Goal: Task Accomplishment & Management: Use online tool/utility

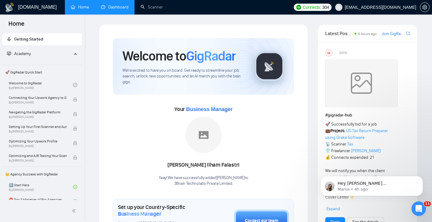
click at [107, 9] on link "Dashboard" at bounding box center [114, 7] width 27 height 5
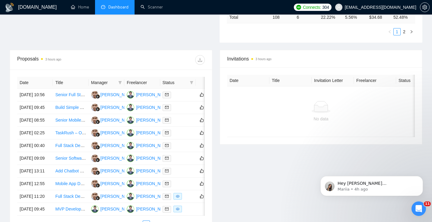
scroll to position [198, 0]
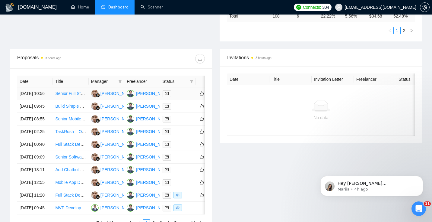
click at [47, 100] on td "17 Sep, 2025 10:56" at bounding box center [35, 93] width 36 height 13
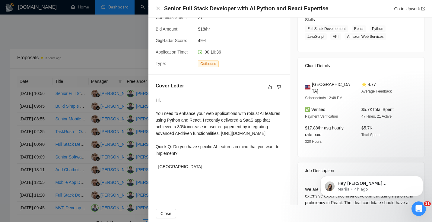
scroll to position [101, 0]
click at [110, 144] on div at bounding box center [216, 111] width 432 height 222
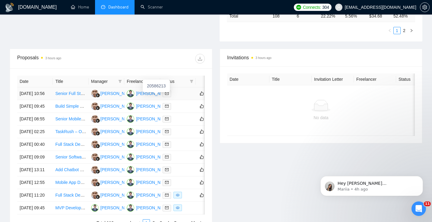
click at [147, 97] on div "Mohammed Azhar Mansuri" at bounding box center [171, 93] width 71 height 7
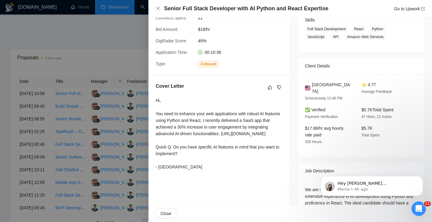
click at [89, 65] on div at bounding box center [216, 111] width 432 height 222
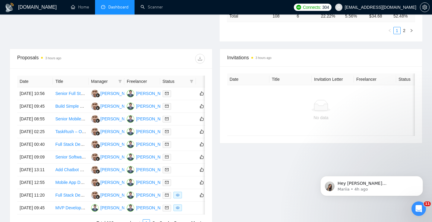
click at [116, 9] on span "Dashboard" at bounding box center [118, 7] width 20 height 5
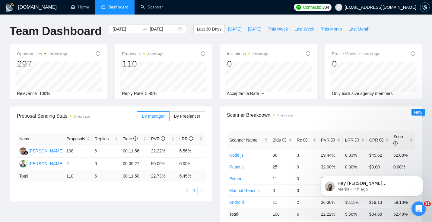
click at [423, 8] on icon "setting" at bounding box center [425, 7] width 5 height 5
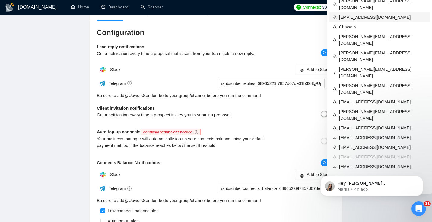
scroll to position [61, 0]
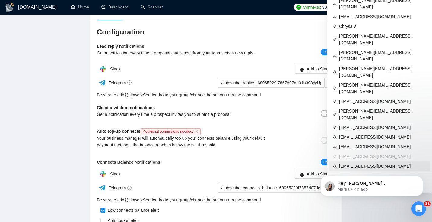
click at [359, 162] on span "fpintaric99@gmail.com" at bounding box center [382, 165] width 87 height 7
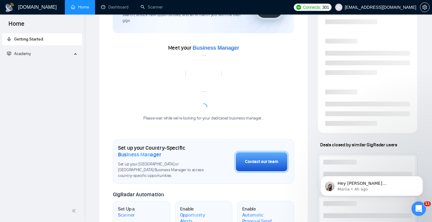
scroll to position [146, 0]
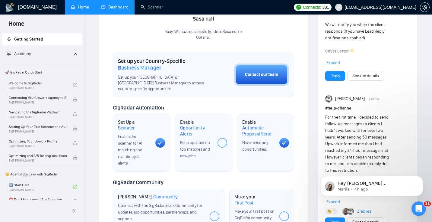
click at [121, 7] on link "Dashboard" at bounding box center [114, 7] width 27 height 5
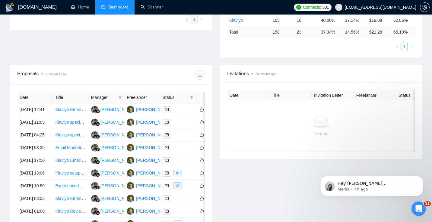
scroll to position [159, 0]
click at [191, 97] on icon "filter" at bounding box center [191, 96] width 3 height 3
click at [175, 109] on span "Chat" at bounding box center [172, 108] width 11 height 5
checkbox input "true"
click at [186, 131] on span "OK" at bounding box center [187, 130] width 6 height 7
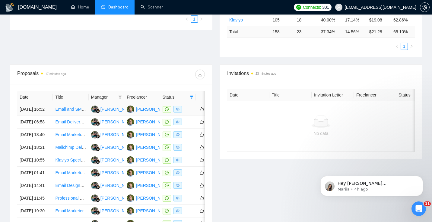
click at [43, 116] on td "15 Sep, 2025 16:52" at bounding box center [35, 109] width 36 height 13
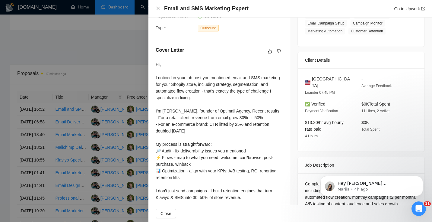
scroll to position [130, 0]
click at [76, 118] on div at bounding box center [216, 111] width 432 height 222
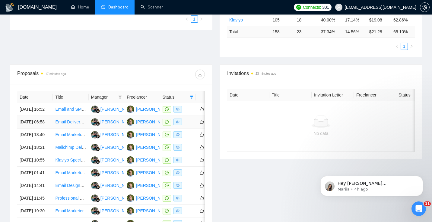
click at [44, 128] on td "15 Sep, 2025 06:58" at bounding box center [35, 122] width 36 height 13
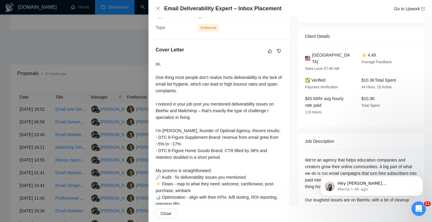
click at [120, 86] on div at bounding box center [216, 111] width 432 height 222
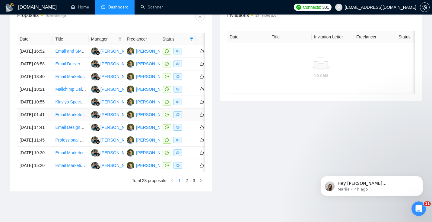
scroll to position [143, 0]
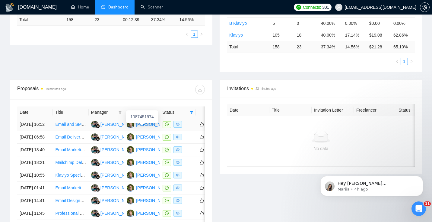
click at [150, 127] on div "Filip Pintaric" at bounding box center [153, 124] width 35 height 7
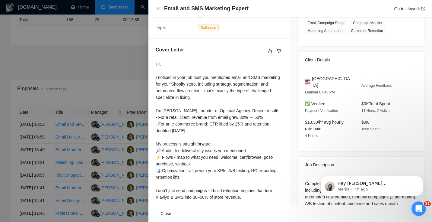
click at [75, 51] on div at bounding box center [216, 111] width 432 height 222
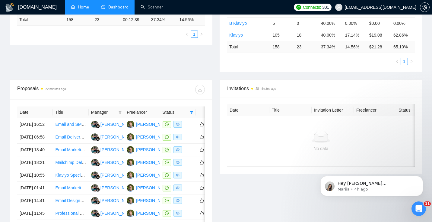
click at [78, 5] on link "Home" at bounding box center [80, 7] width 18 height 5
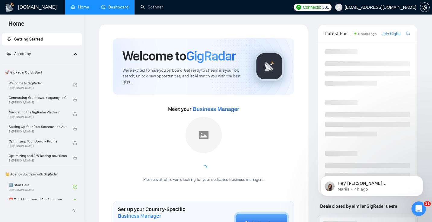
click at [120, 10] on link "Dashboard" at bounding box center [114, 7] width 27 height 5
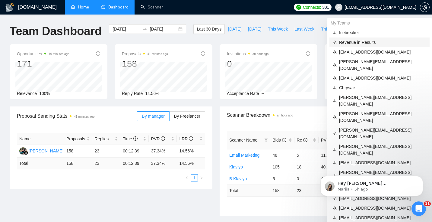
click at [356, 45] on span "Revenue in Results" at bounding box center [382, 42] width 87 height 7
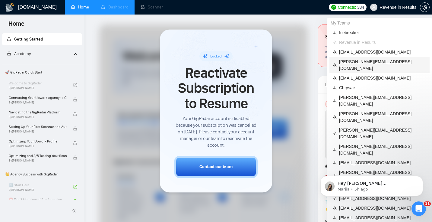
click at [367, 63] on span "gavin@in-box.co.nz" at bounding box center [382, 64] width 87 height 13
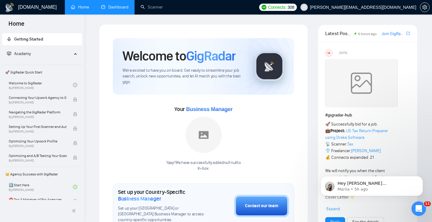
click at [112, 8] on link "Dashboard" at bounding box center [114, 7] width 27 height 5
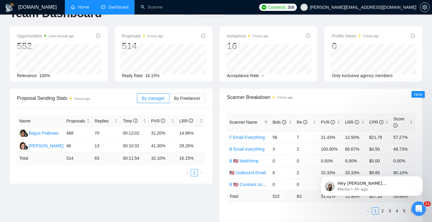
scroll to position [54, 0]
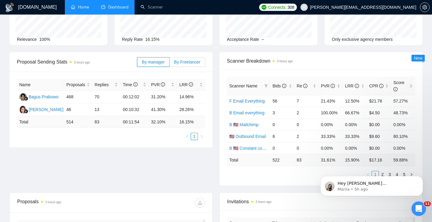
click at [181, 63] on span "By Freelancer" at bounding box center [187, 61] width 26 height 5
click at [170, 63] on input "By Freelancer" at bounding box center [170, 63] width 0 height 0
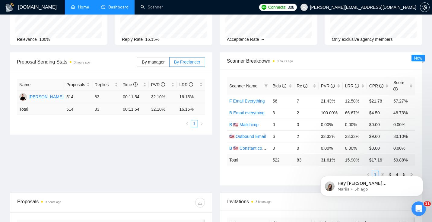
click at [46, 97] on div "Gavin Hewitson" at bounding box center [46, 96] width 35 height 7
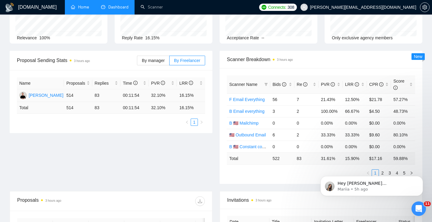
scroll to position [25, 0]
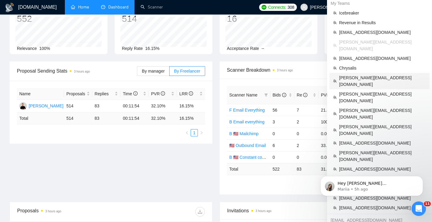
click at [359, 74] on span "marlon@starbourne.co" at bounding box center [382, 80] width 87 height 13
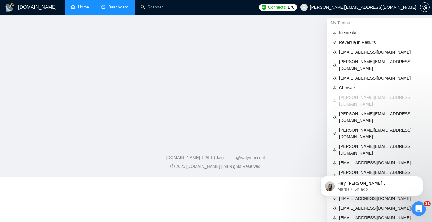
scroll to position [130, 0]
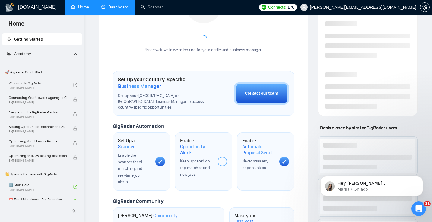
click at [111, 8] on link "Dashboard" at bounding box center [114, 7] width 27 height 5
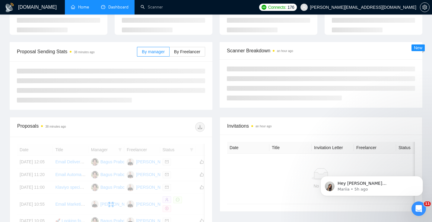
scroll to position [51, 0]
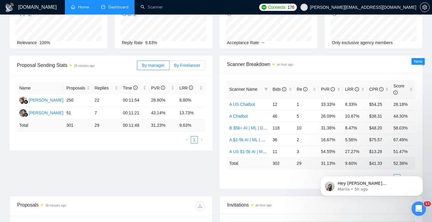
click at [195, 64] on span "By Freelancer" at bounding box center [187, 65] width 26 height 5
click at [170, 67] on input "By Freelancer" at bounding box center [170, 67] width 0 height 0
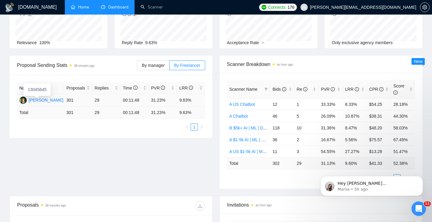
click at [43, 99] on div "Marlon Wiprud" at bounding box center [46, 100] width 35 height 7
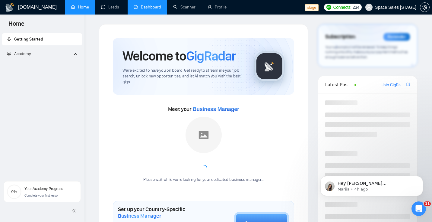
click at [143, 8] on link "Dashboard" at bounding box center [147, 7] width 27 height 5
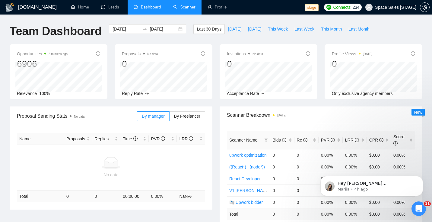
click at [177, 6] on link "Scanner" at bounding box center [184, 7] width 22 height 5
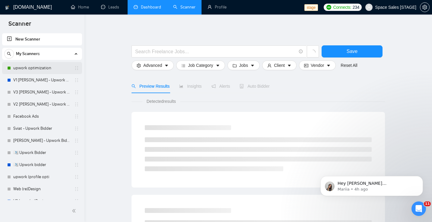
click at [22, 70] on link "upwork optimization" at bounding box center [41, 68] width 57 height 12
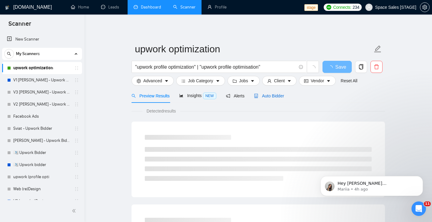
click at [273, 95] on span "Auto Bidder" at bounding box center [269, 95] width 30 height 5
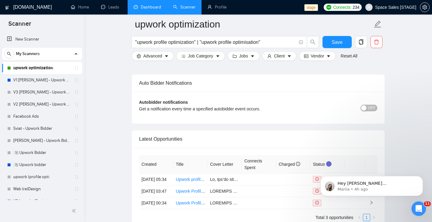
scroll to position [1539, 0]
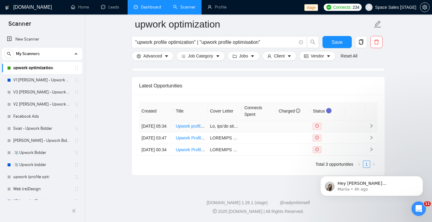
click at [191, 120] on td "Upwork profile optimization" at bounding box center [191, 126] width 34 height 12
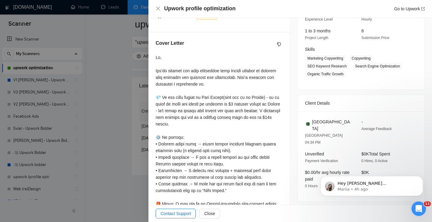
scroll to position [134, 0]
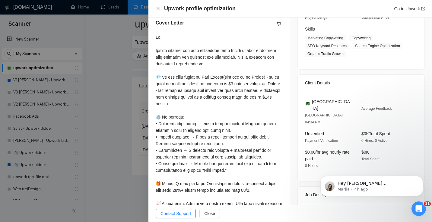
click at [128, 143] on div at bounding box center [216, 111] width 432 height 222
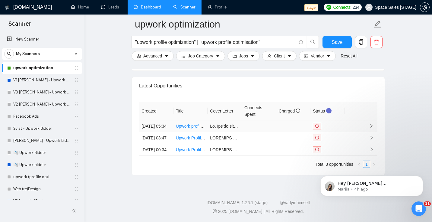
click at [189, 123] on link "Upwork profile optimization" at bounding box center [201, 125] width 51 height 5
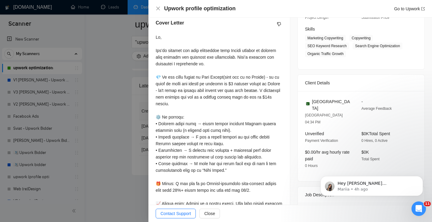
click at [110, 53] on div at bounding box center [216, 111] width 432 height 222
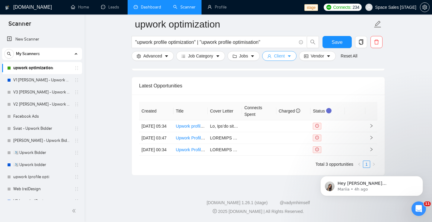
click at [281, 57] on span "Client" at bounding box center [279, 56] width 11 height 7
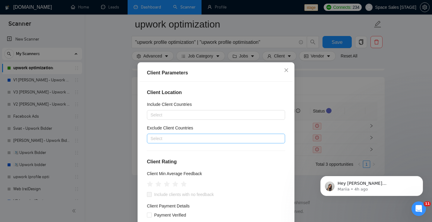
click at [179, 136] on div at bounding box center [213, 138] width 129 height 7
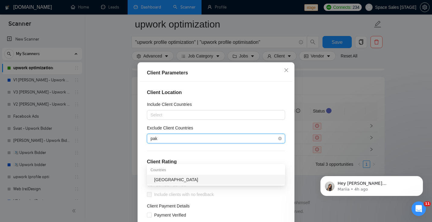
type input "paki"
click at [165, 176] on div "[GEOGRAPHIC_DATA]" at bounding box center [217, 179] width 127 height 7
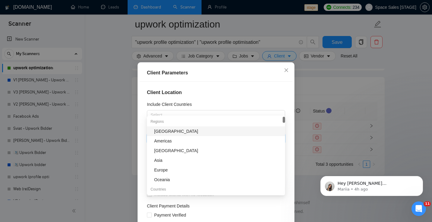
scroll to position [1487, 0]
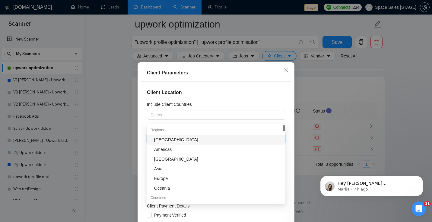
click at [226, 85] on div "Client Location Include Client Countries Select Exclude Client Countries [GEOGR…" at bounding box center [216, 159] width 153 height 155
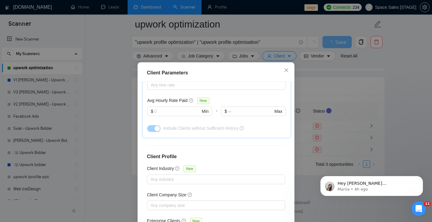
scroll to position [221, 0]
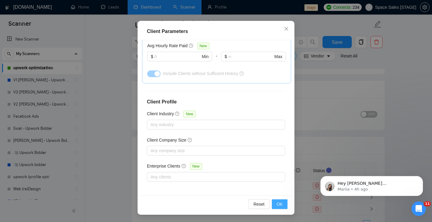
click at [282, 204] on span "OK" at bounding box center [280, 203] width 6 height 7
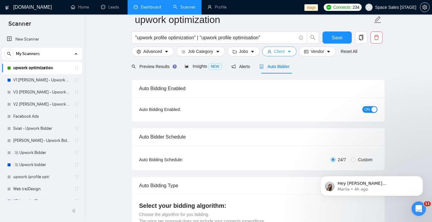
scroll to position [0, 0]
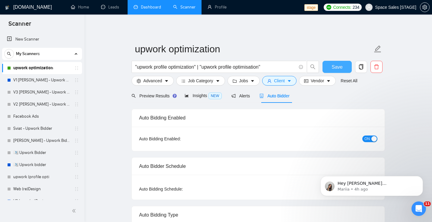
click at [330, 68] on button "Save" at bounding box center [337, 67] width 29 height 12
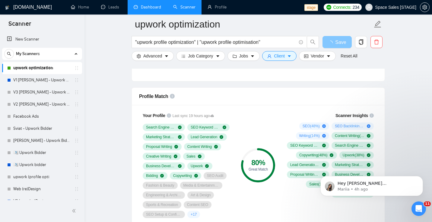
scroll to position [394, 0]
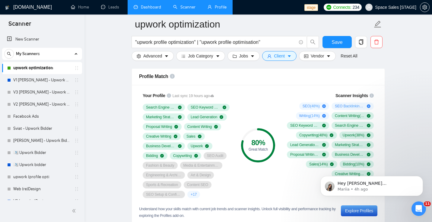
click at [222, 10] on link "Profile" at bounding box center [217, 7] width 19 height 5
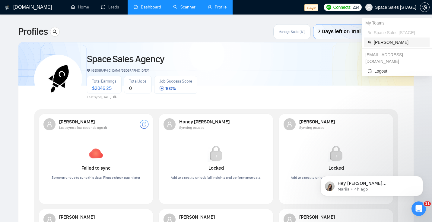
click at [378, 44] on span "[PERSON_NAME]" at bounding box center [400, 42] width 52 height 7
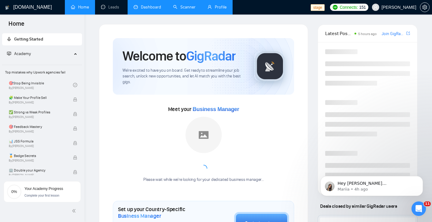
click at [213, 9] on link "Profile" at bounding box center [217, 7] width 19 height 5
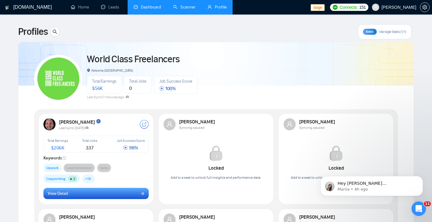
scroll to position [85, 0]
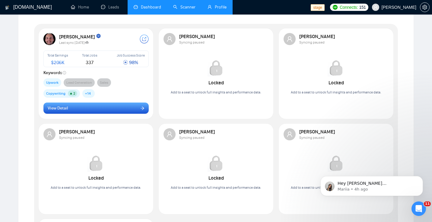
click at [133, 107] on button "View Detail" at bounding box center [95, 107] width 105 height 11
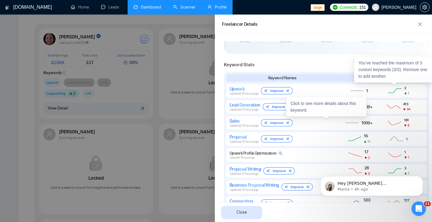
scroll to position [249, 0]
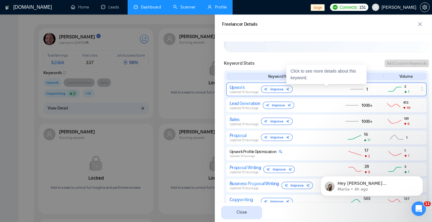
click at [282, 89] on div "Improve" at bounding box center [277, 88] width 32 height 7
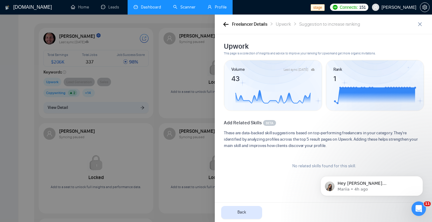
scroll to position [84, 0]
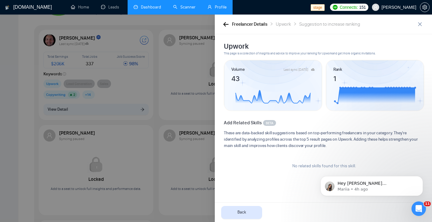
click at [183, 130] on div at bounding box center [216, 117] width 432 height 207
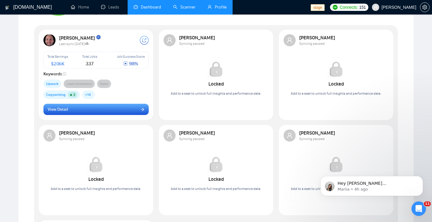
click at [127, 110] on button "View Detail" at bounding box center [95, 109] width 105 height 11
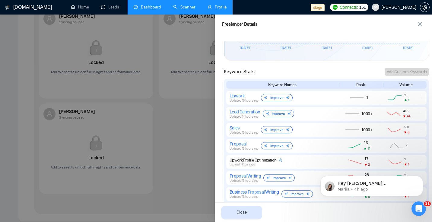
scroll to position [251, 0]
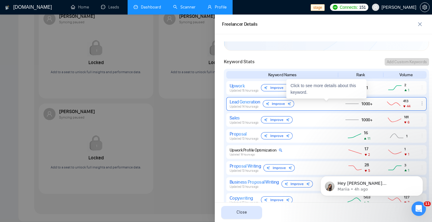
click at [283, 104] on div "Improve" at bounding box center [279, 103] width 32 height 7
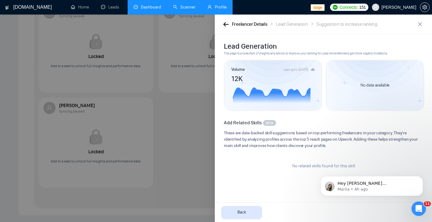
scroll to position [185, 0]
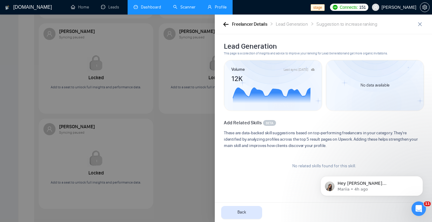
click at [381, 72] on div "No data available" at bounding box center [375, 85] width 98 height 51
click at [278, 93] on icon at bounding box center [272, 95] width 78 height 15
click at [193, 115] on div at bounding box center [216, 117] width 432 height 207
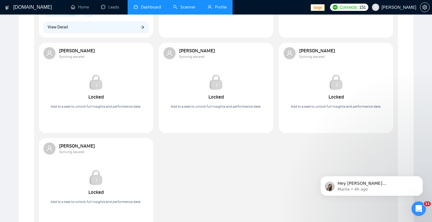
scroll to position [0, 0]
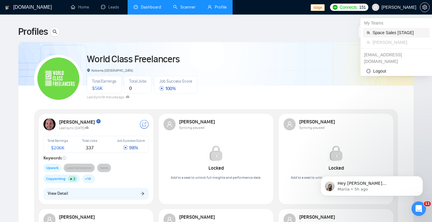
click at [377, 34] on span "Space Sales [STAGE]" at bounding box center [399, 32] width 53 height 7
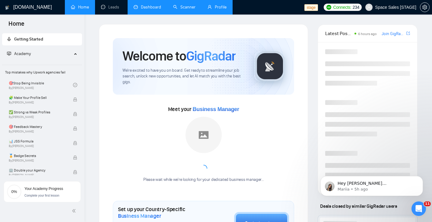
click at [155, 8] on link "Dashboard" at bounding box center [147, 7] width 27 height 5
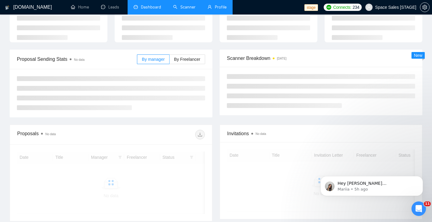
scroll to position [51, 0]
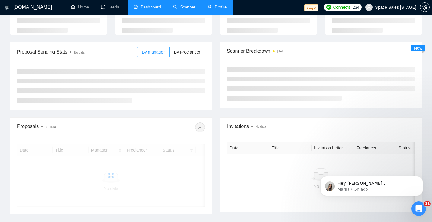
click at [184, 7] on link "Scanner" at bounding box center [184, 7] width 22 height 5
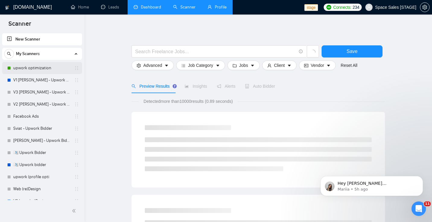
click at [33, 66] on link "upwork optimization" at bounding box center [41, 68] width 57 height 12
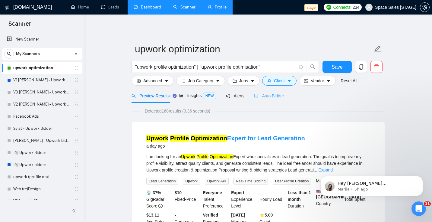
click at [270, 99] on div "Auto Bidder" at bounding box center [269, 95] width 30 height 14
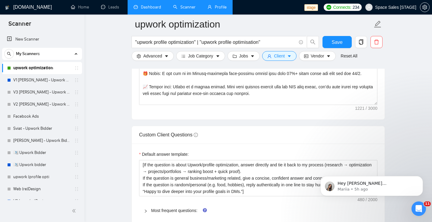
scroll to position [724, 0]
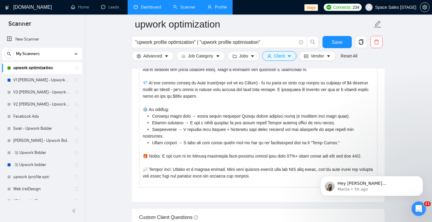
click at [150, 6] on link "Dashboard" at bounding box center [147, 7] width 27 height 5
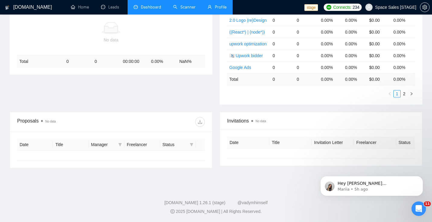
type input "[DATE]"
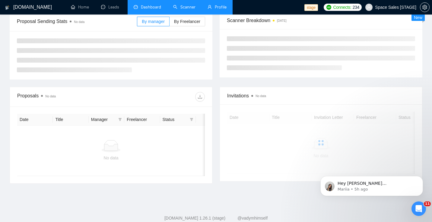
scroll to position [107, 0]
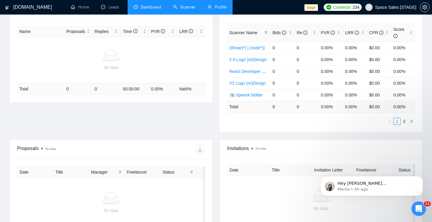
click at [149, 6] on span "Dashboard" at bounding box center [151, 7] width 20 height 5
